Goal: Communication & Community: Share content

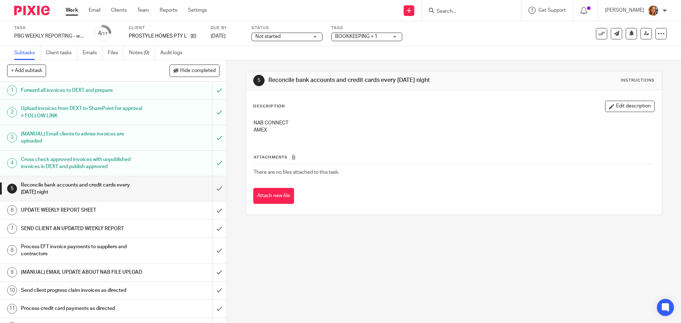
click at [119, 212] on h1 "UPDATE WEEKLY REPORT SHEET" at bounding box center [82, 210] width 123 height 11
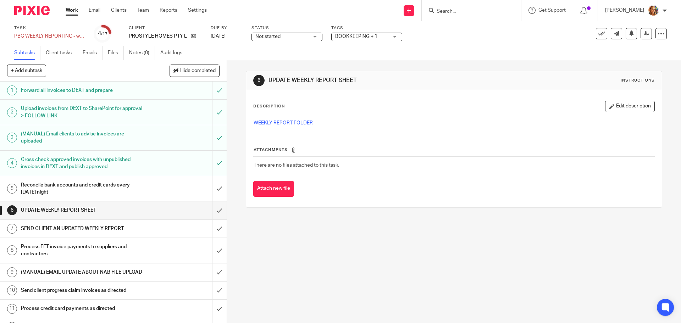
click at [283, 122] on link "WEEKLY REPORT FOLDER" at bounding box center [282, 123] width 59 height 5
click at [188, 37] on link at bounding box center [191, 36] width 9 height 7
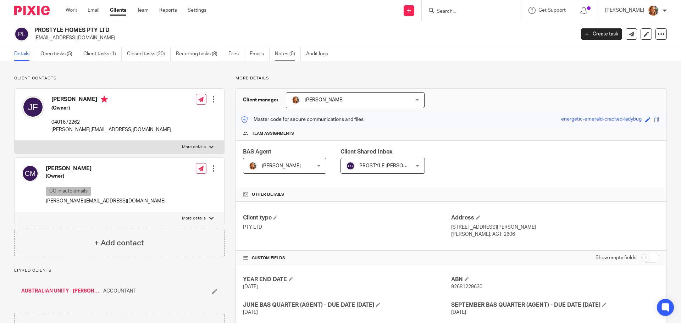
click at [297, 58] on link "Notes (5)" at bounding box center [288, 54] width 26 height 14
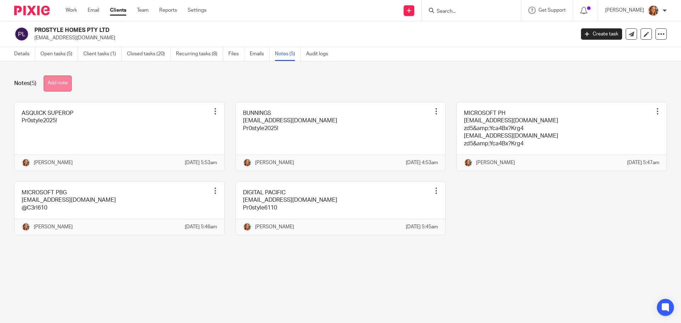
click at [71, 77] on button "Add note" at bounding box center [58, 84] width 28 height 16
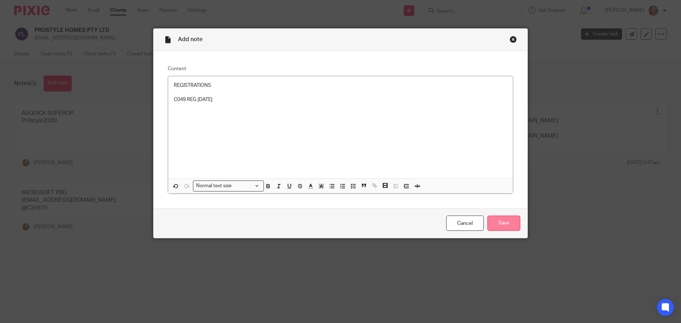
click at [508, 217] on input "Save" at bounding box center [503, 223] width 33 height 15
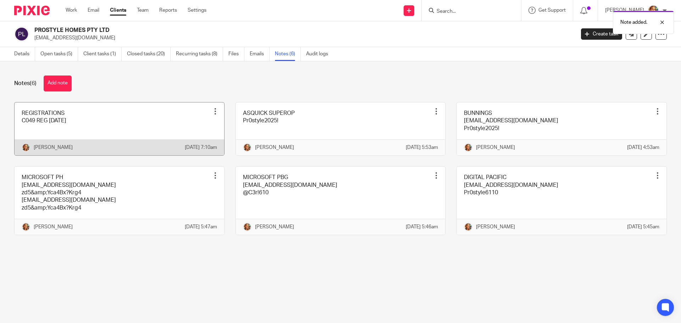
click at [214, 110] on div at bounding box center [215, 111] width 7 height 7
click at [186, 111] on link at bounding box center [120, 128] width 210 height 53
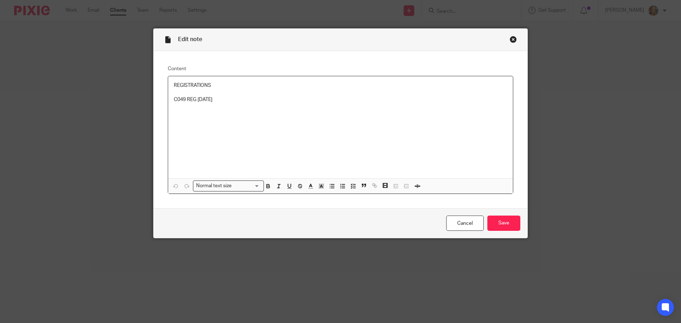
click at [512, 39] on div "Close this dialog window" at bounding box center [512, 39] width 7 height 7
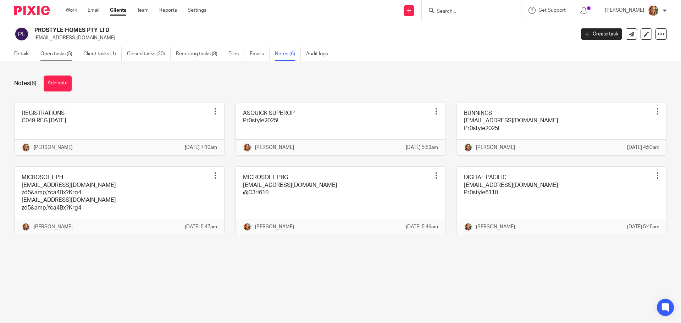
click at [65, 55] on link "Open tasks (5)" at bounding box center [59, 54] width 38 height 14
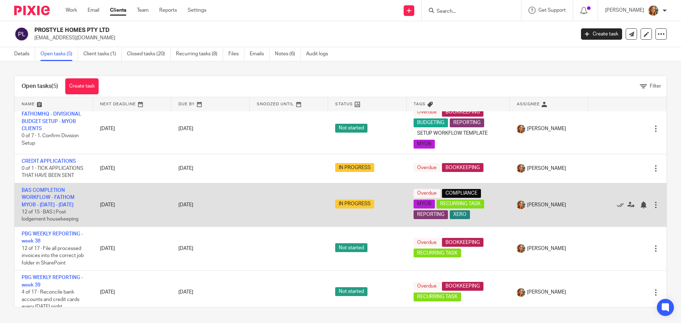
scroll to position [15, 0]
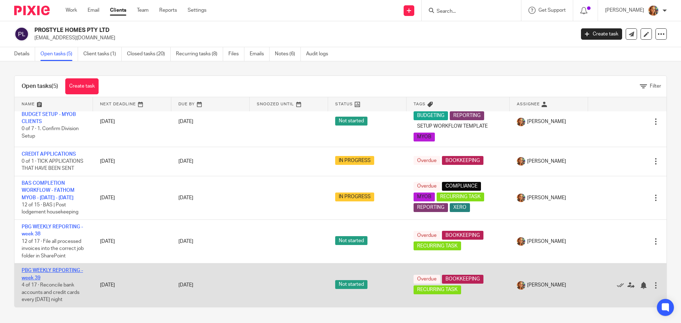
click at [64, 270] on link "PBG WEEKLY REPORTING - week 39" at bounding box center [52, 274] width 61 height 12
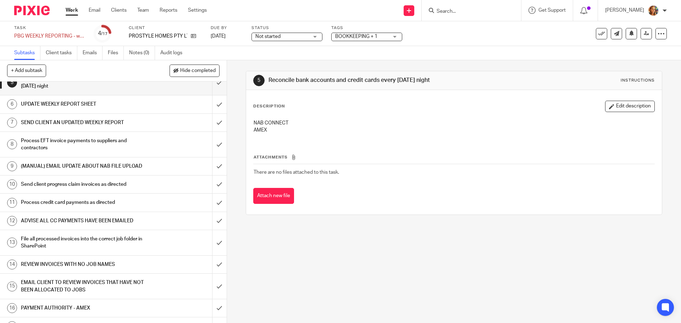
scroll to position [126, 0]
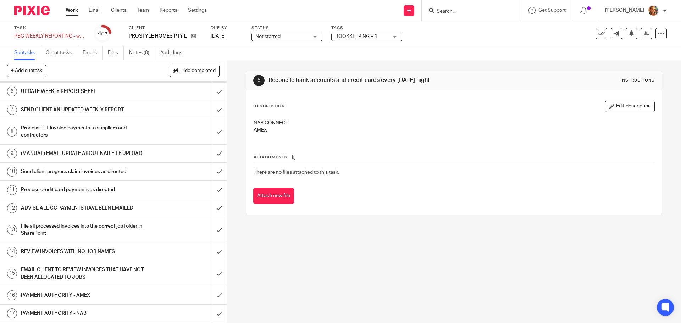
click at [76, 311] on h1 "PAYMENT AUTHORITY - NAB" at bounding box center [82, 313] width 123 height 11
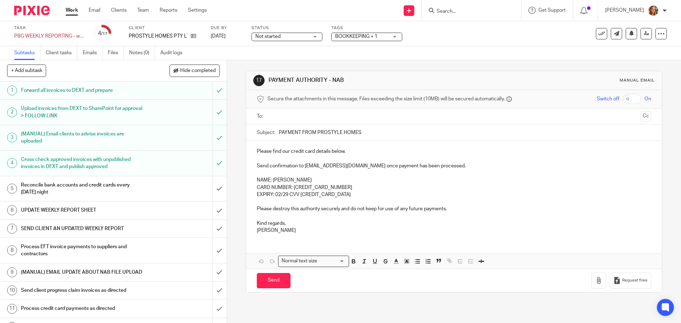
click at [73, 184] on h1 "Reconcile bank accounts and credit cards every [DATE] night" at bounding box center [82, 189] width 123 height 18
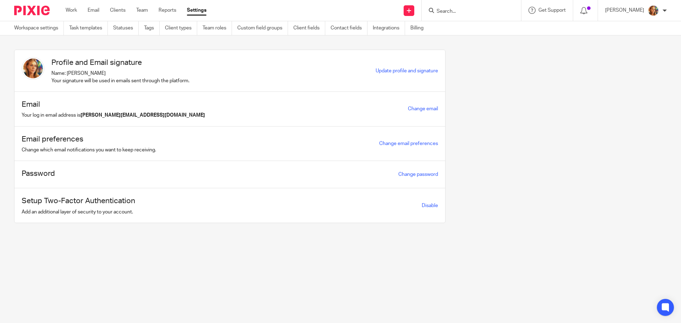
click at [69, 6] on div "Work Email Clients Team Reports Settings Work Email Clients Team Reports Settin…" at bounding box center [137, 10] width 158 height 21
click at [70, 8] on link "Work" at bounding box center [71, 10] width 11 height 7
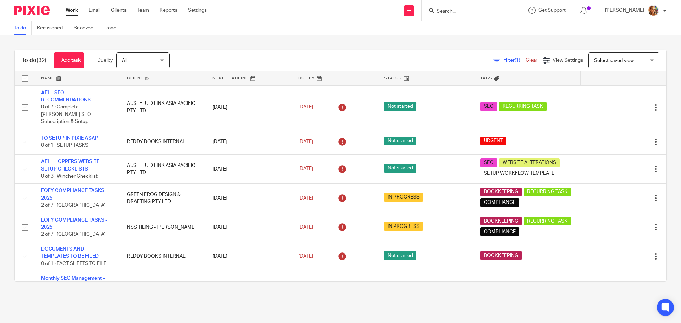
click at [602, 64] on span "Select saved view" at bounding box center [620, 60] width 52 height 15
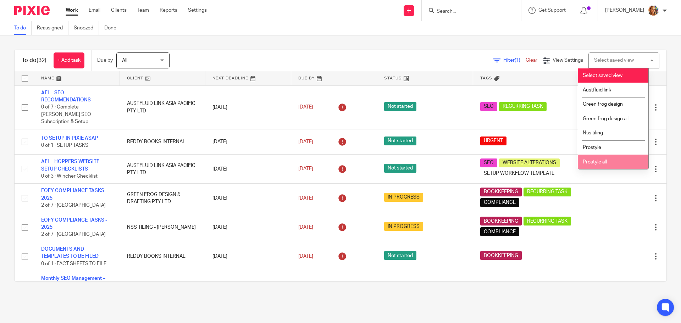
click at [604, 159] on li "Prostyle all" at bounding box center [613, 162] width 70 height 15
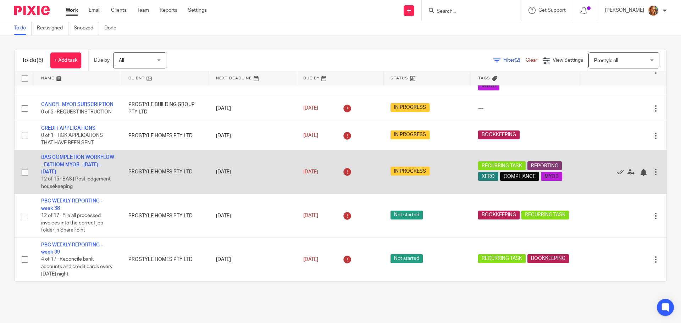
scroll to position [51, 0]
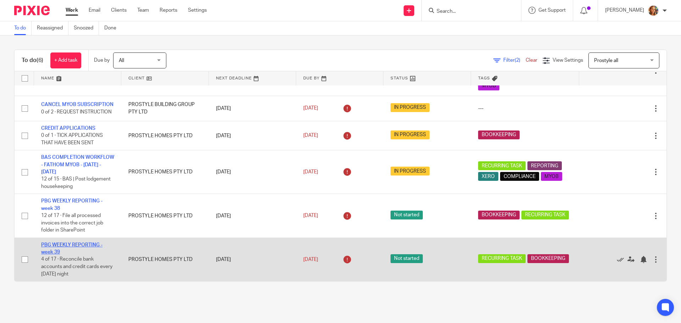
click at [76, 246] on link "PBG WEEKLY REPORTING - week 39" at bounding box center [71, 249] width 61 height 12
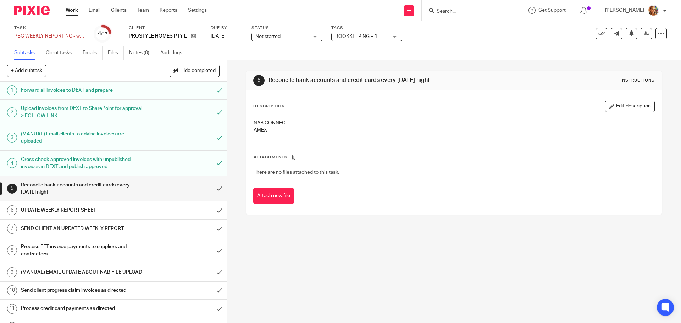
click at [83, 209] on h1 "UPDATE WEEKLY REPORT SHEET" at bounding box center [82, 210] width 123 height 11
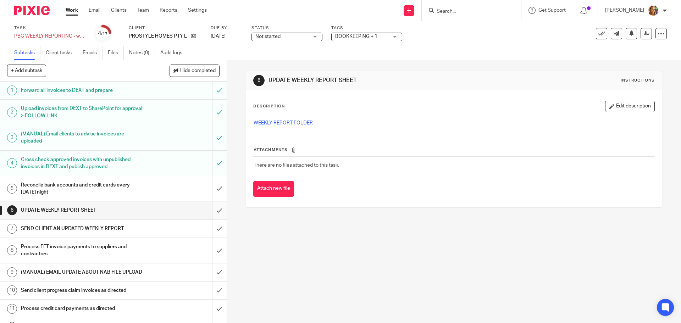
click at [213, 212] on input "submit" at bounding box center [113, 210] width 227 height 18
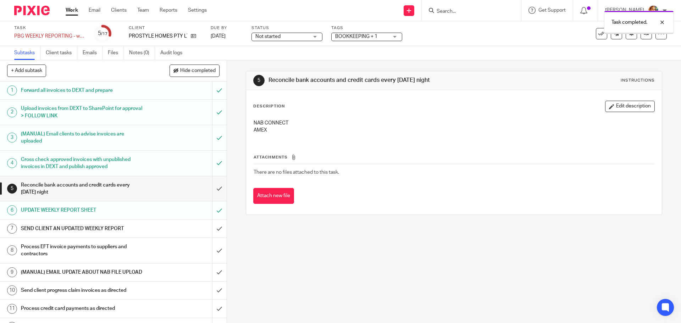
click at [150, 230] on div "SEND CLIENT AN UPDATED WEEKLY REPORT" at bounding box center [113, 228] width 184 height 11
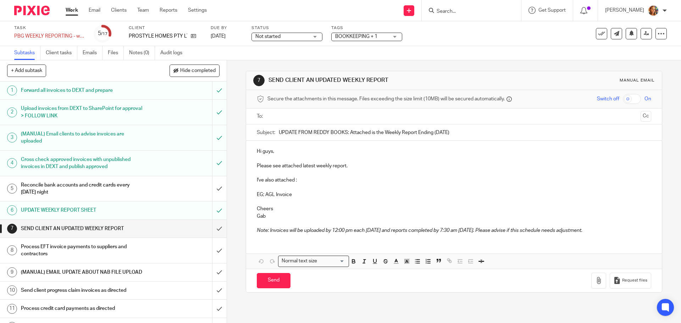
click at [453, 132] on input "UPDATE FROM REDDY BOOKS: Attached is the Weekly Report Ending (DATE)" at bounding box center [465, 132] width 372 height 16
click at [439, 134] on input "UPDATE FROM REDDY BOOKS: Attached is the Weekly Report Ending (DATE)" at bounding box center [465, 132] width 372 height 16
type input "UPDATE FROM REDDY BOOKS: Attached is the Weekly Report Ending [DATE]"
click at [257, 180] on p "I've also attached :" at bounding box center [454, 180] width 394 height 7
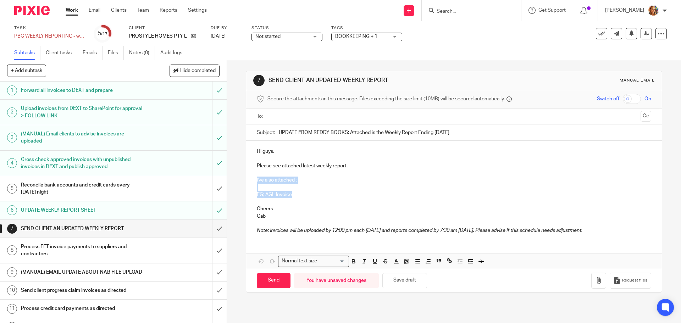
drag, startPoint x: 255, startPoint y: 180, endPoint x: 304, endPoint y: 194, distance: 51.0
click at [304, 194] on div "Hi guys, Please see attached latest weekly report. I've also attached : EG; AGL…" at bounding box center [453, 190] width 415 height 99
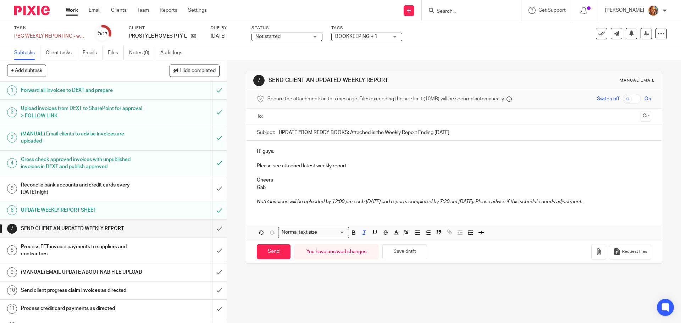
click at [479, 201] on em "Note: Invoices will be uploaded by 12:00 pm each [DATE] and reports completed b…" at bounding box center [419, 201] width 325 height 5
click at [595, 255] on icon "button" at bounding box center [598, 251] width 7 height 7
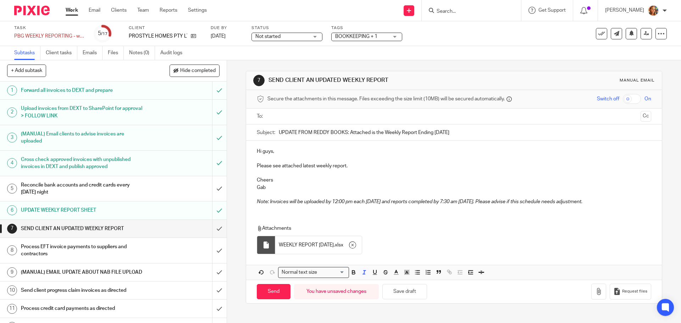
click at [285, 118] on input "text" at bounding box center [453, 116] width 367 height 8
click at [339, 119] on div at bounding box center [343, 117] width 8 height 11
click at [336, 117] on input "text" at bounding box center [453, 116] width 367 height 8
click at [334, 117] on input "text" at bounding box center [483, 117] width 308 height 14
click at [640, 116] on button "Cc" at bounding box center [645, 117] width 11 height 11
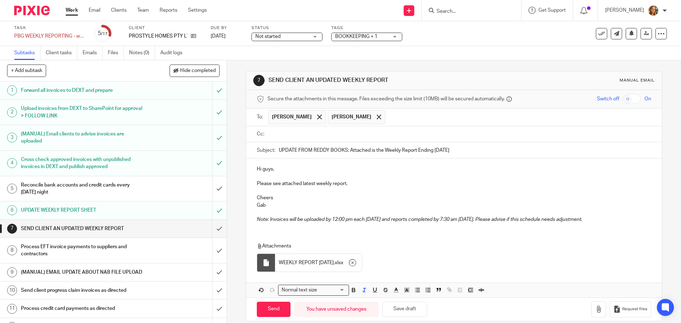
click at [286, 132] on input "text" at bounding box center [459, 134] width 378 height 8
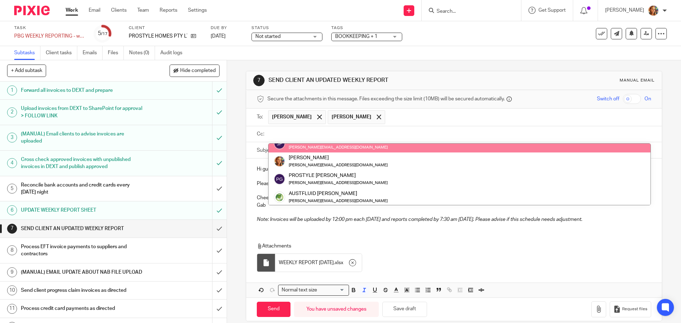
scroll to position [46, 0]
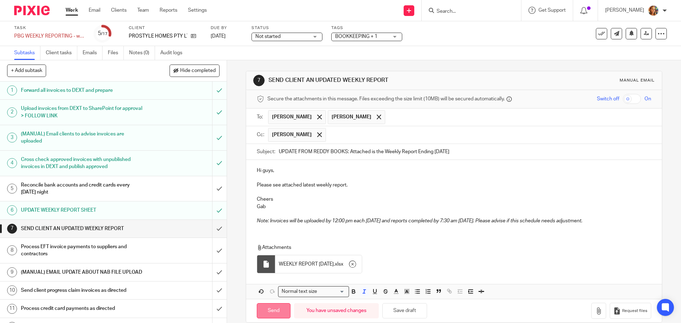
click at [281, 309] on input "Send" at bounding box center [274, 310] width 34 height 15
type input "Sent"
click at [62, 256] on h1 "Process EFT invoice payments to suppliers and contractors" at bounding box center [82, 250] width 123 height 18
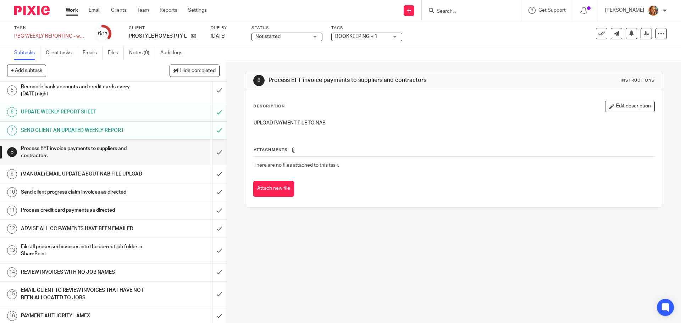
scroll to position [106, 0]
